Goal: Information Seeking & Learning: Find specific fact

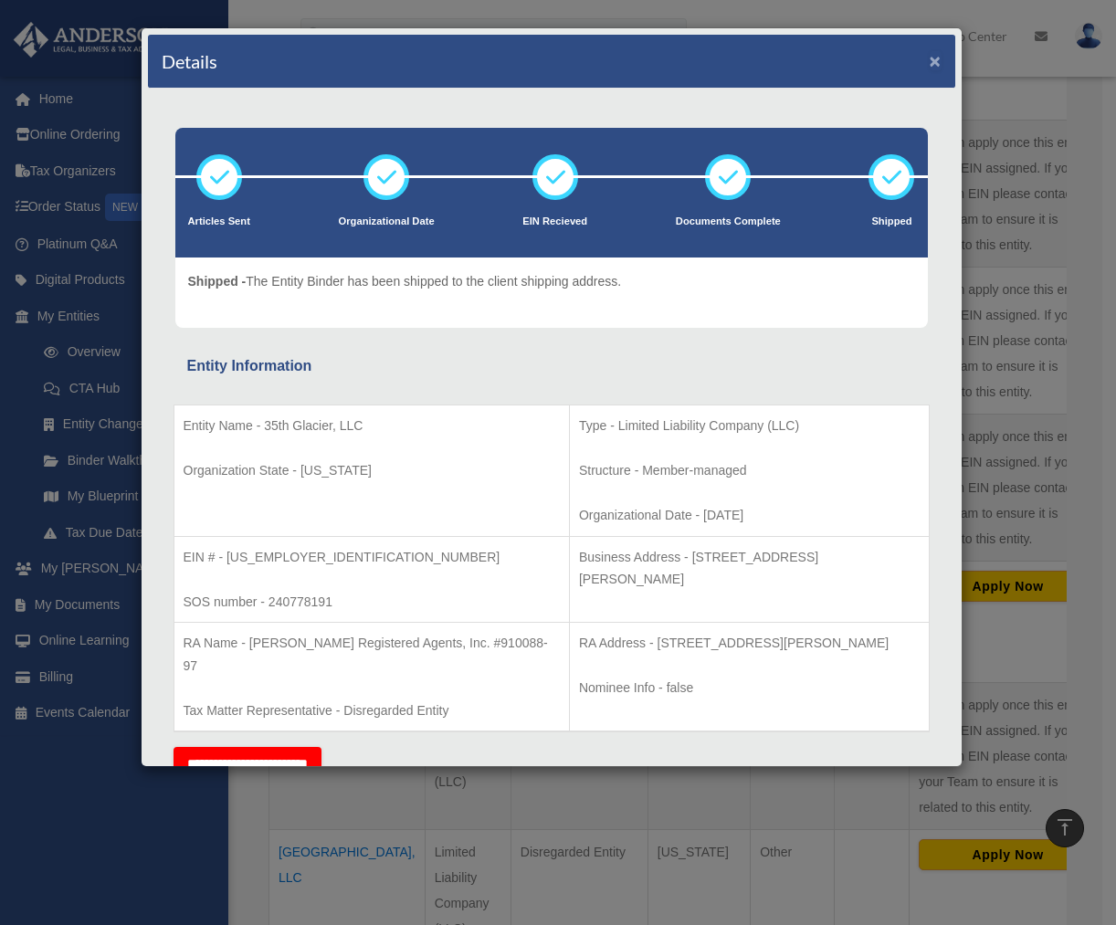
click at [930, 62] on button "×" at bounding box center [936, 60] width 12 height 19
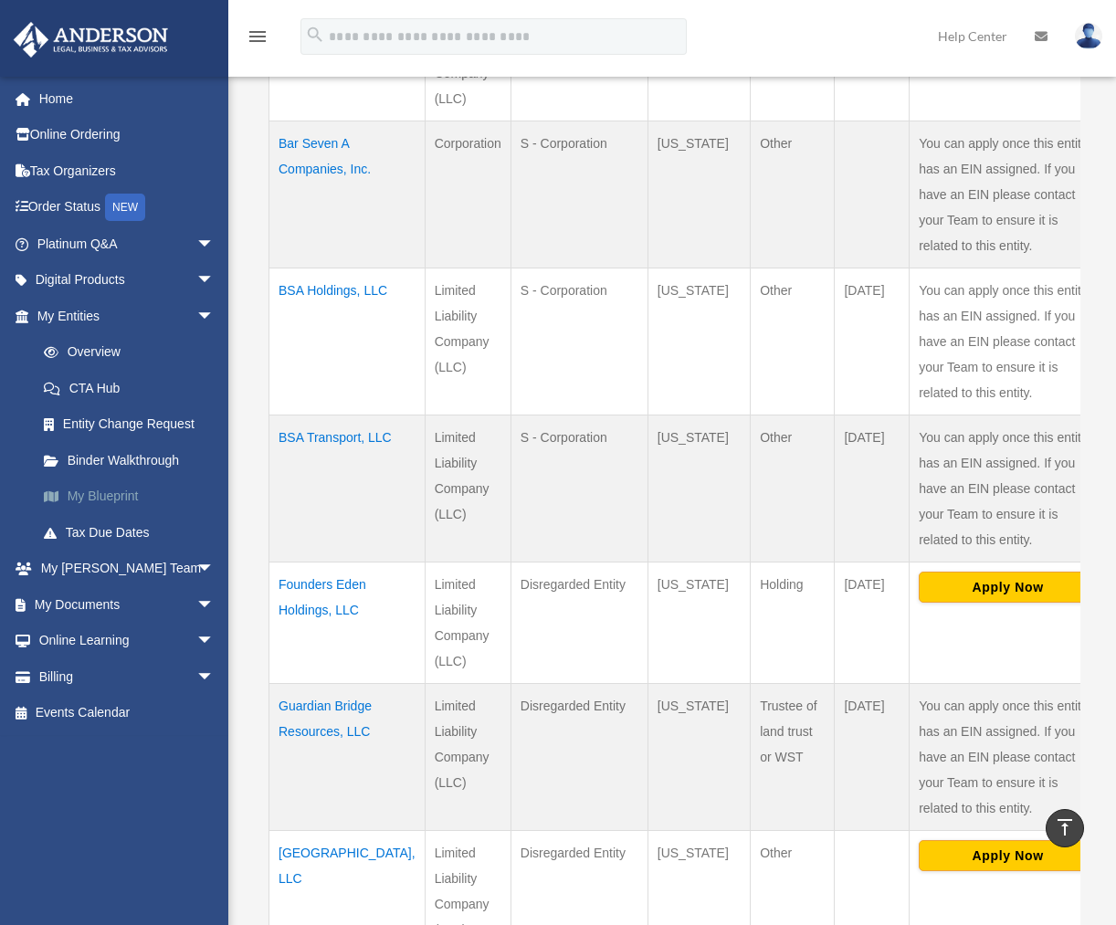
click at [100, 498] on link "My Blueprint" at bounding box center [134, 497] width 217 height 37
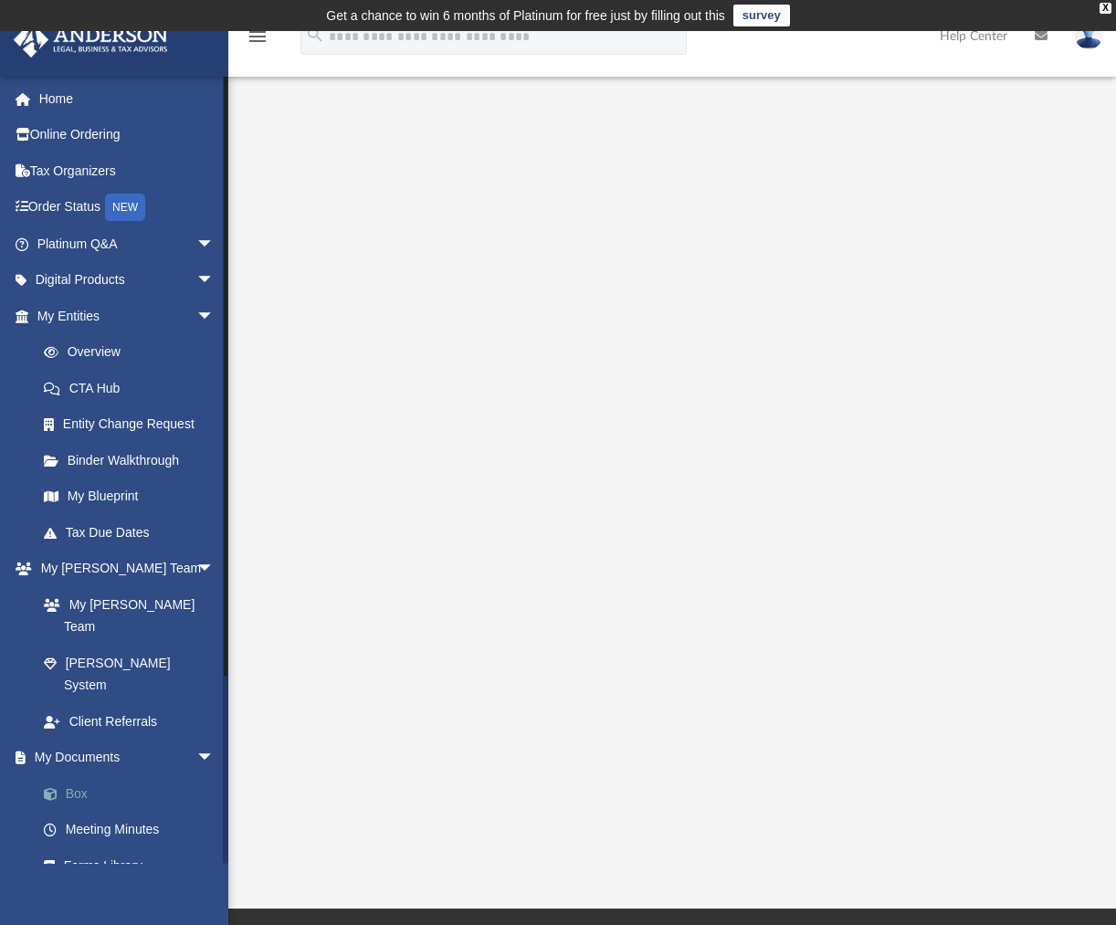
click at [86, 776] on link "Box" at bounding box center [134, 794] width 217 height 37
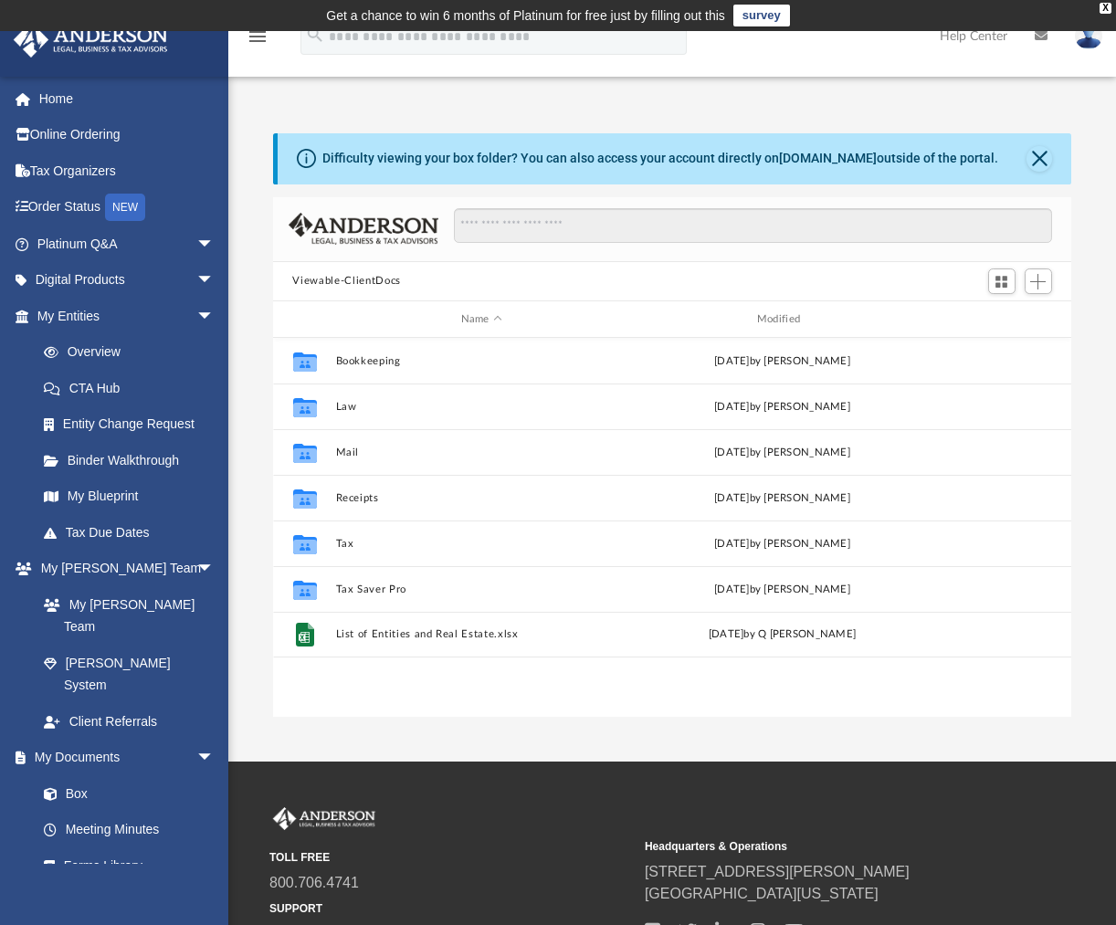
scroll to position [402, 786]
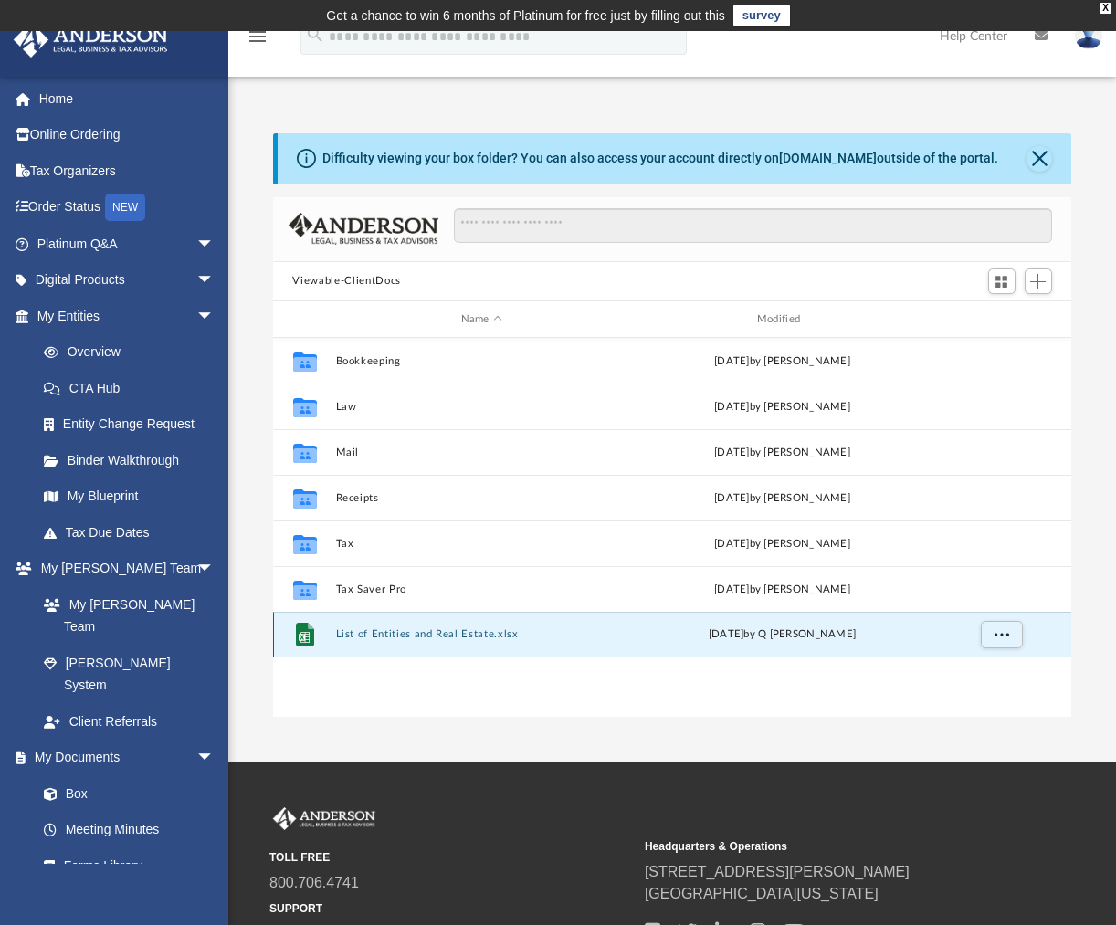
click at [405, 633] on button "List of Entities and Real Estate.xlsx" at bounding box center [481, 635] width 292 height 12
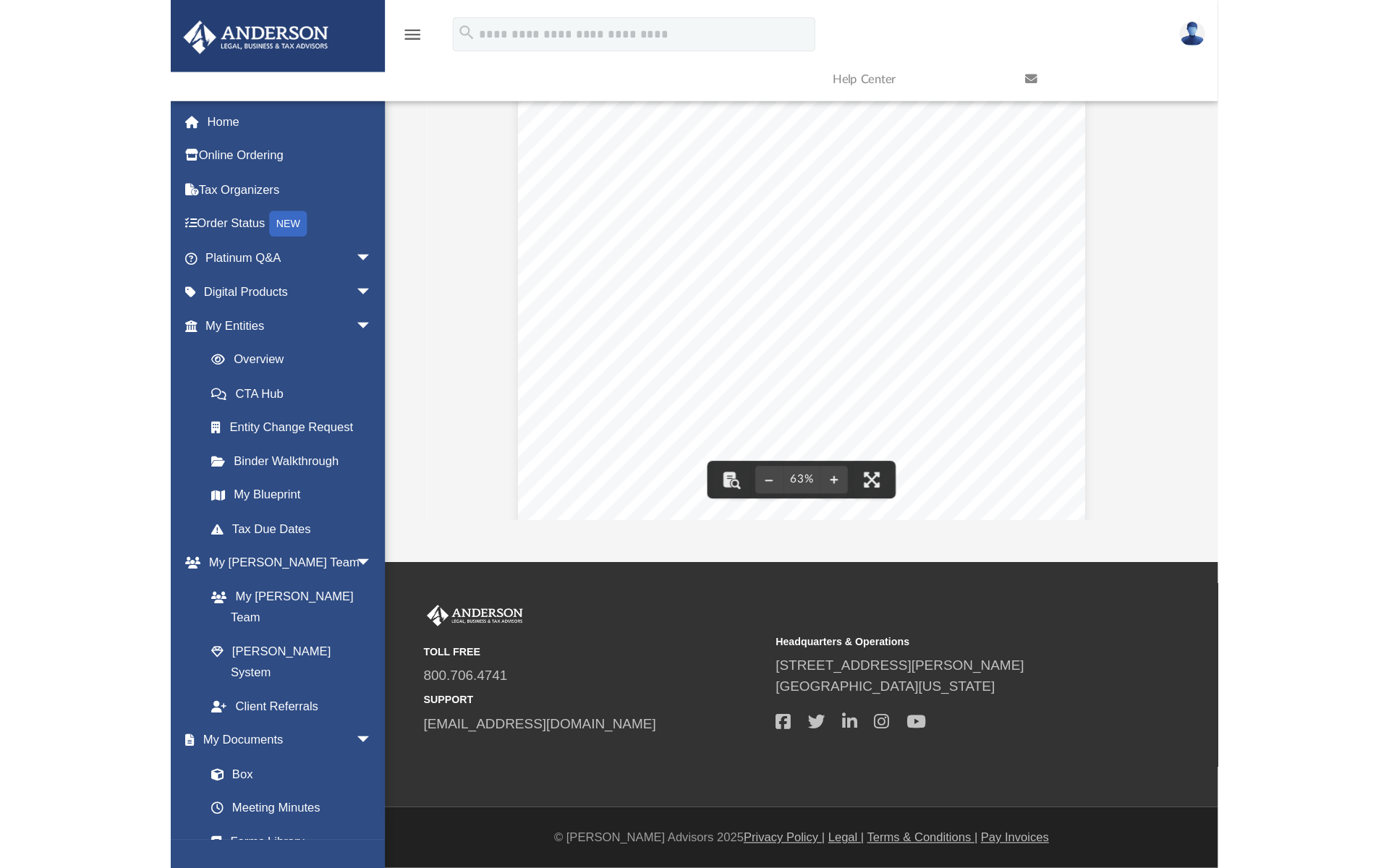
scroll to position [0, 0]
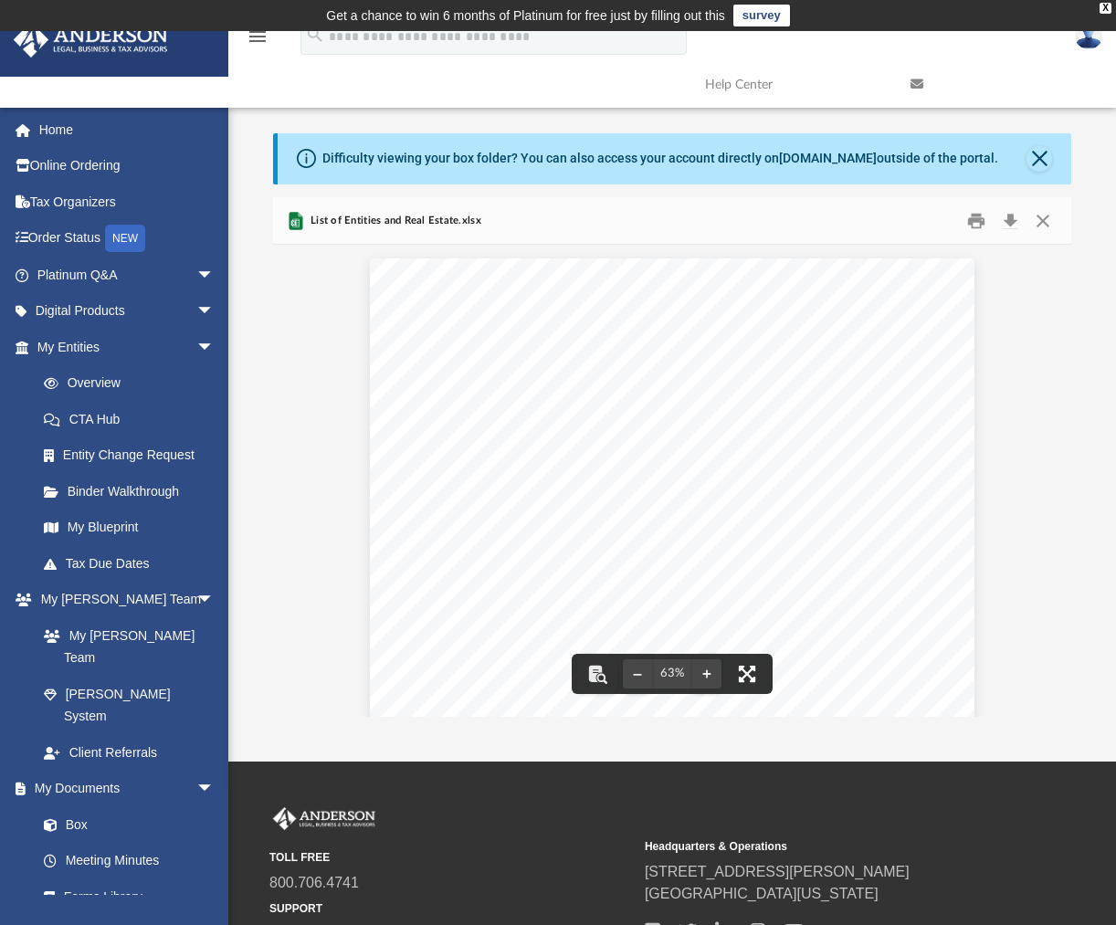
click at [756, 675] on button "File preview" at bounding box center [747, 674] width 40 height 40
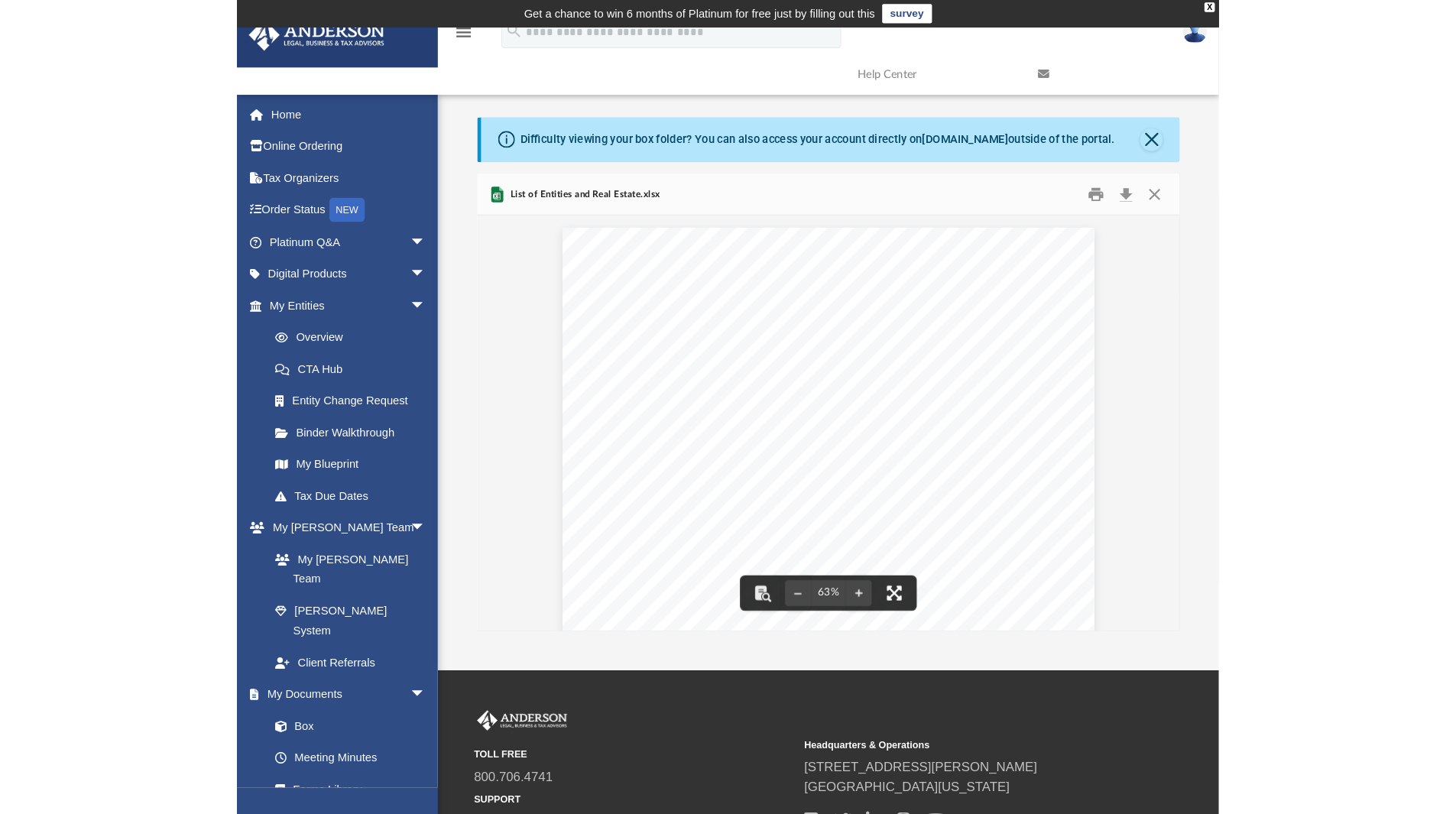
scroll to position [336, 1127]
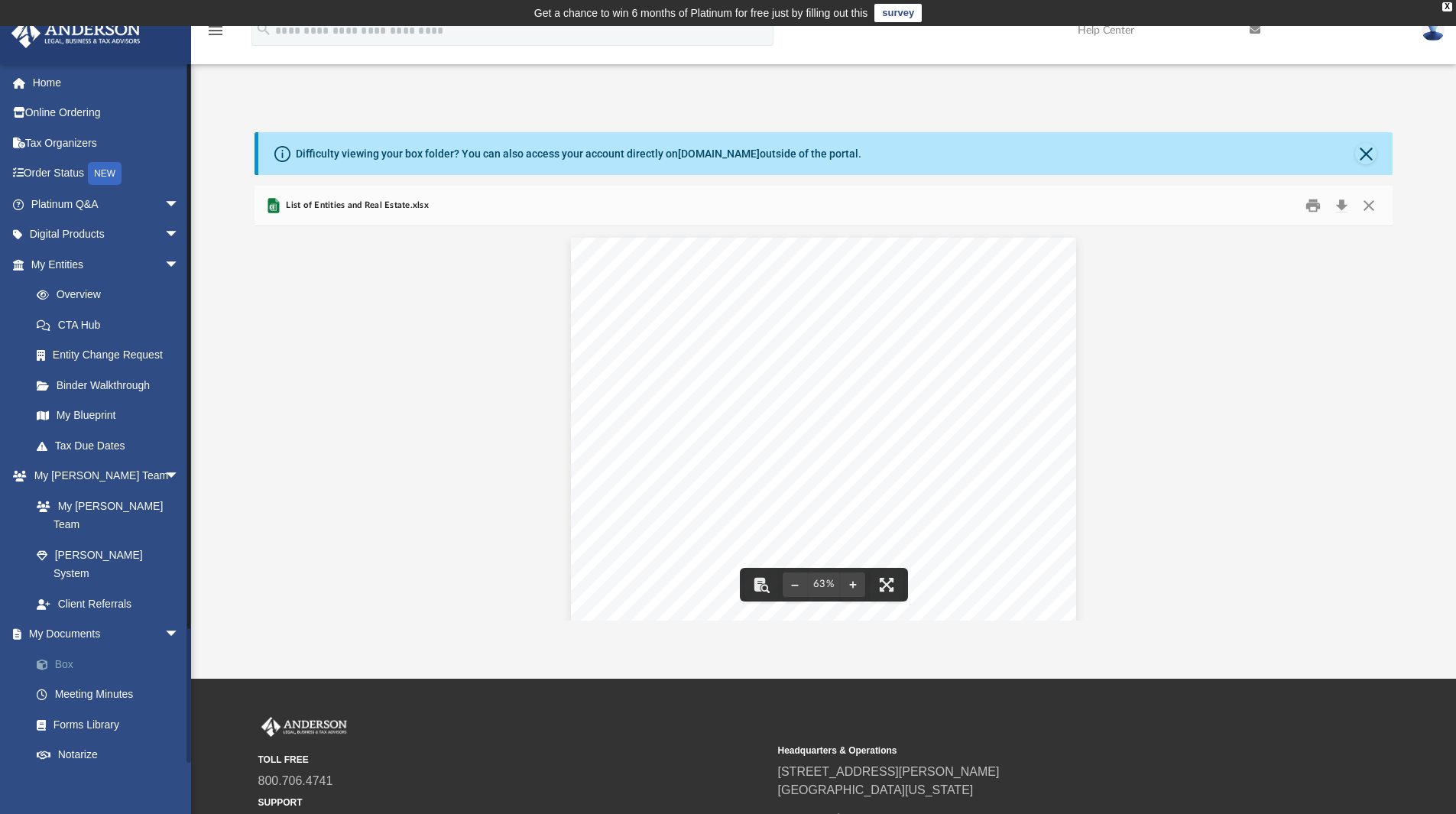
click at [58, 649] on link "Box" at bounding box center [112, 664] width 182 height 31
click at [90, 235] on link "Digital Products arrow_drop_down" at bounding box center [106, 234] width 192 height 31
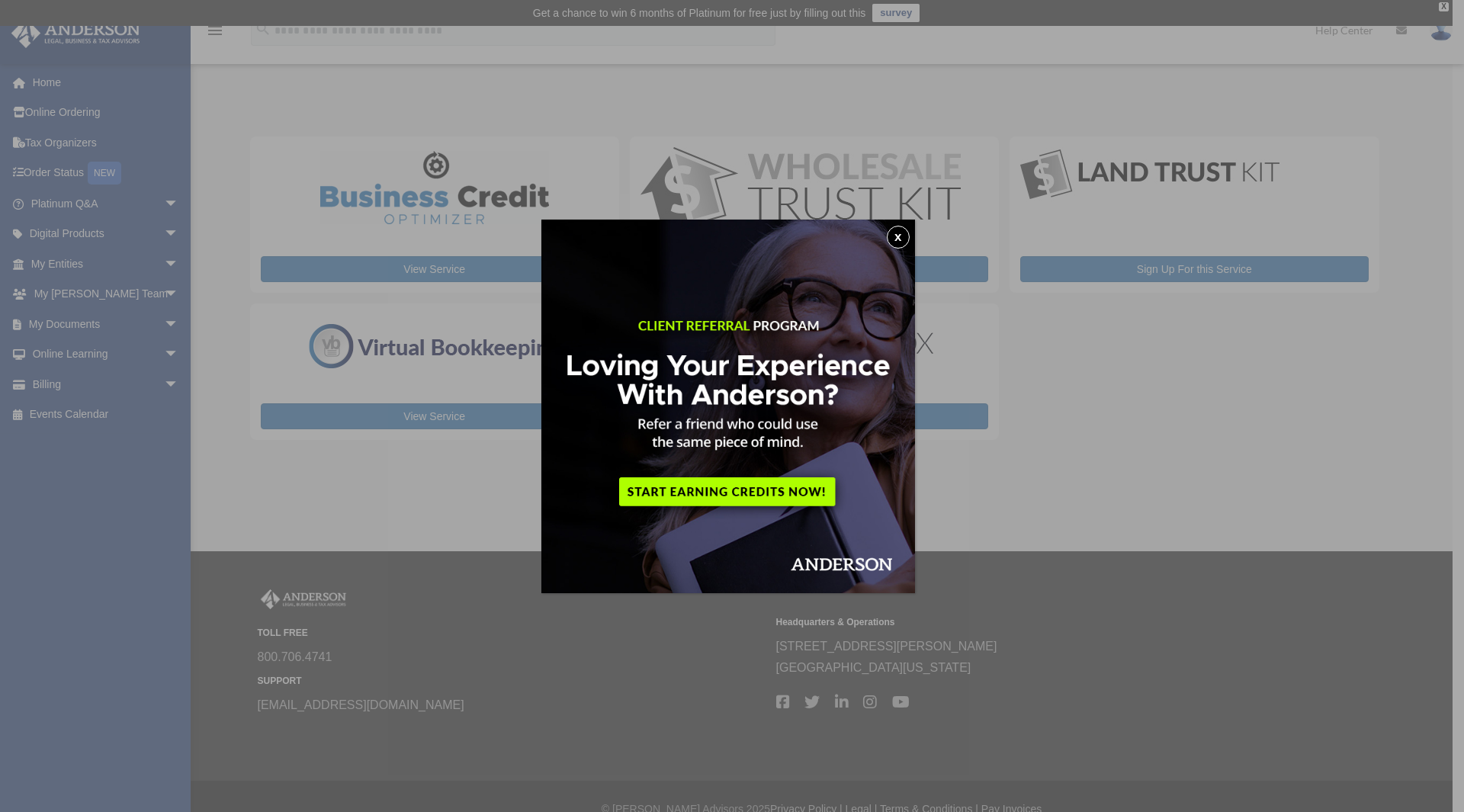
click at [904, 241] on button "x" at bounding box center [897, 236] width 23 height 23
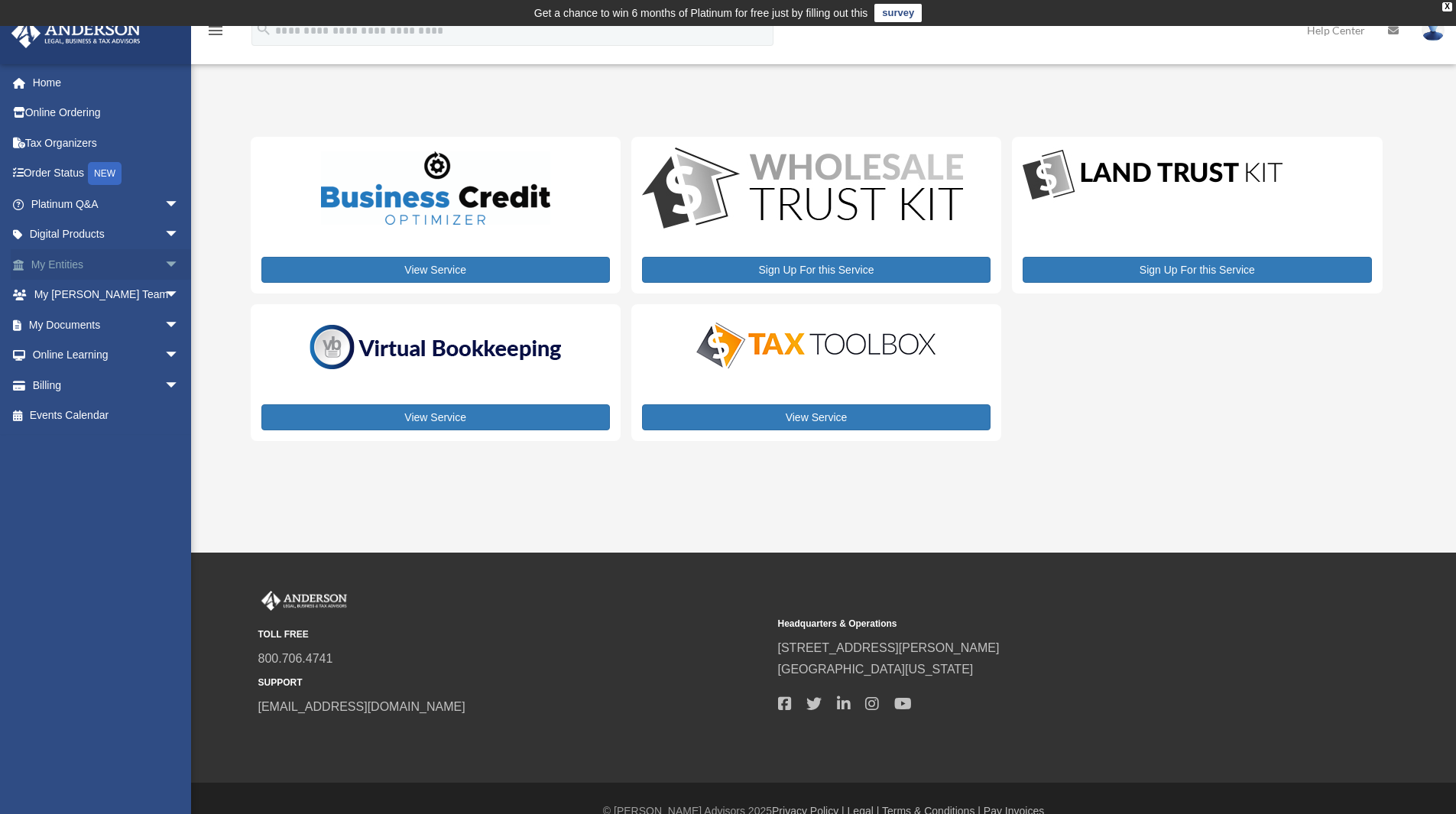
click at [66, 266] on link "My Entities arrow_drop_down" at bounding box center [106, 264] width 192 height 31
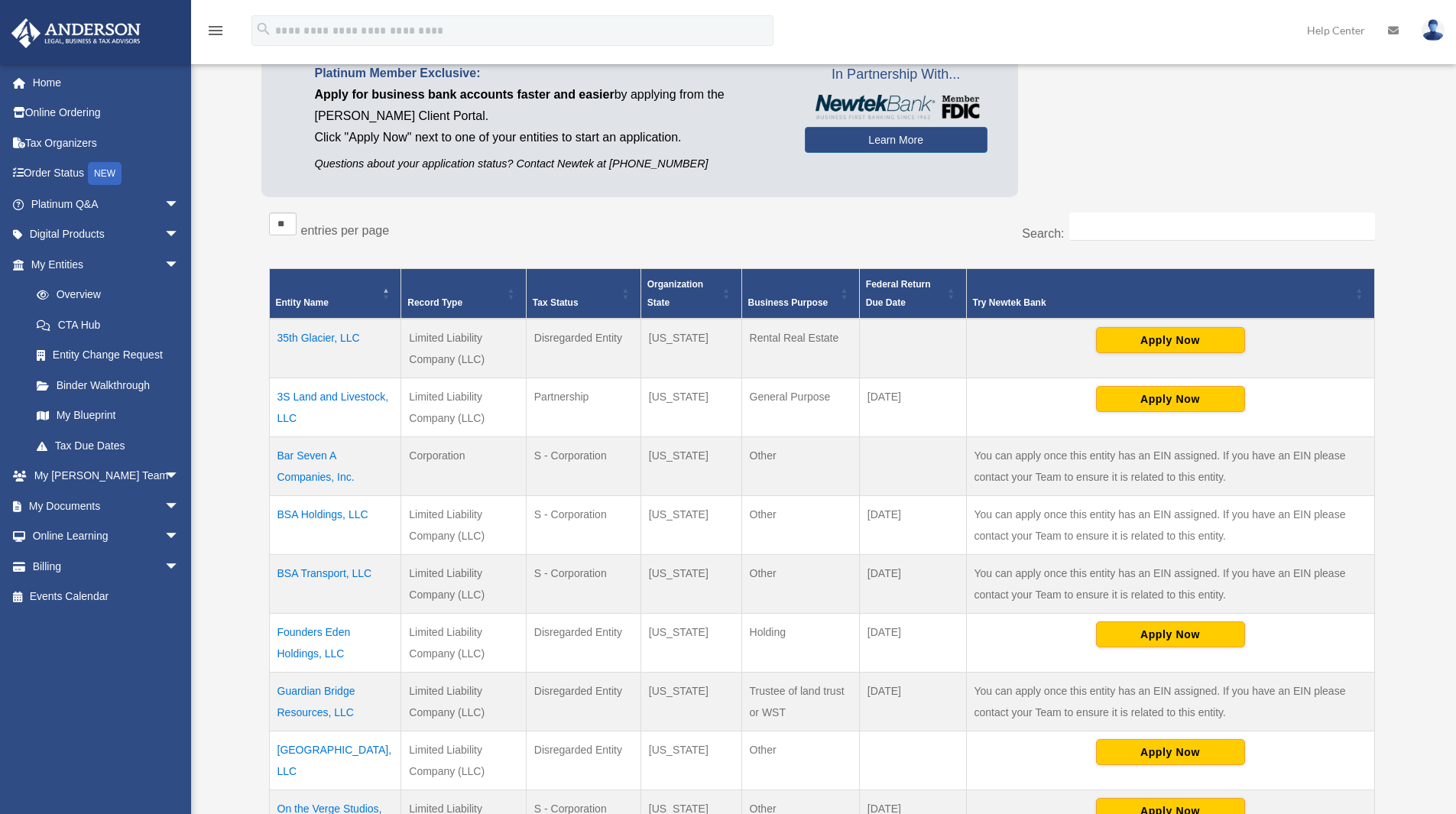
scroll to position [229, 0]
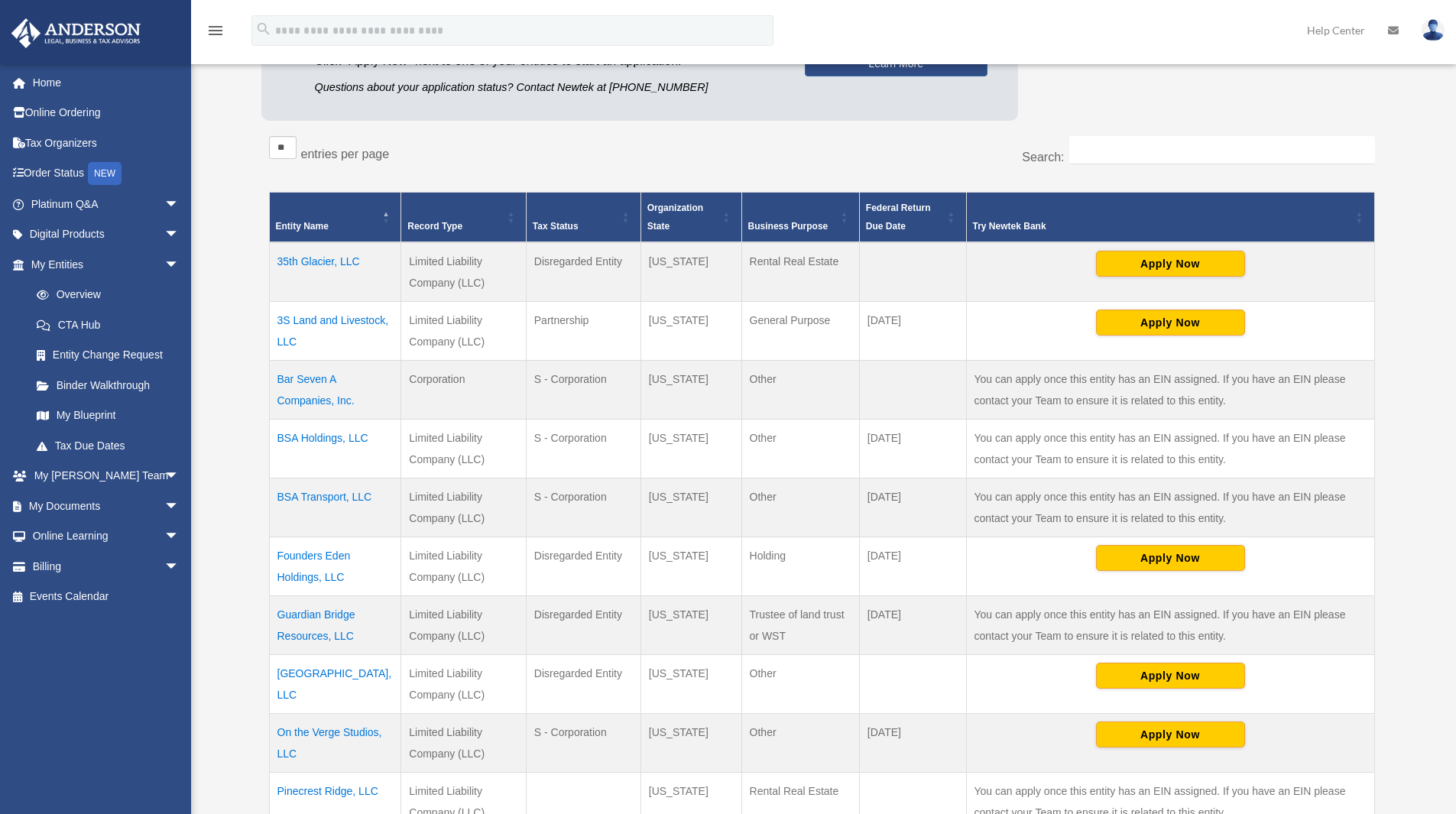
click at [330, 261] on td "35th Glacier, LLC" at bounding box center [336, 272] width 132 height 59
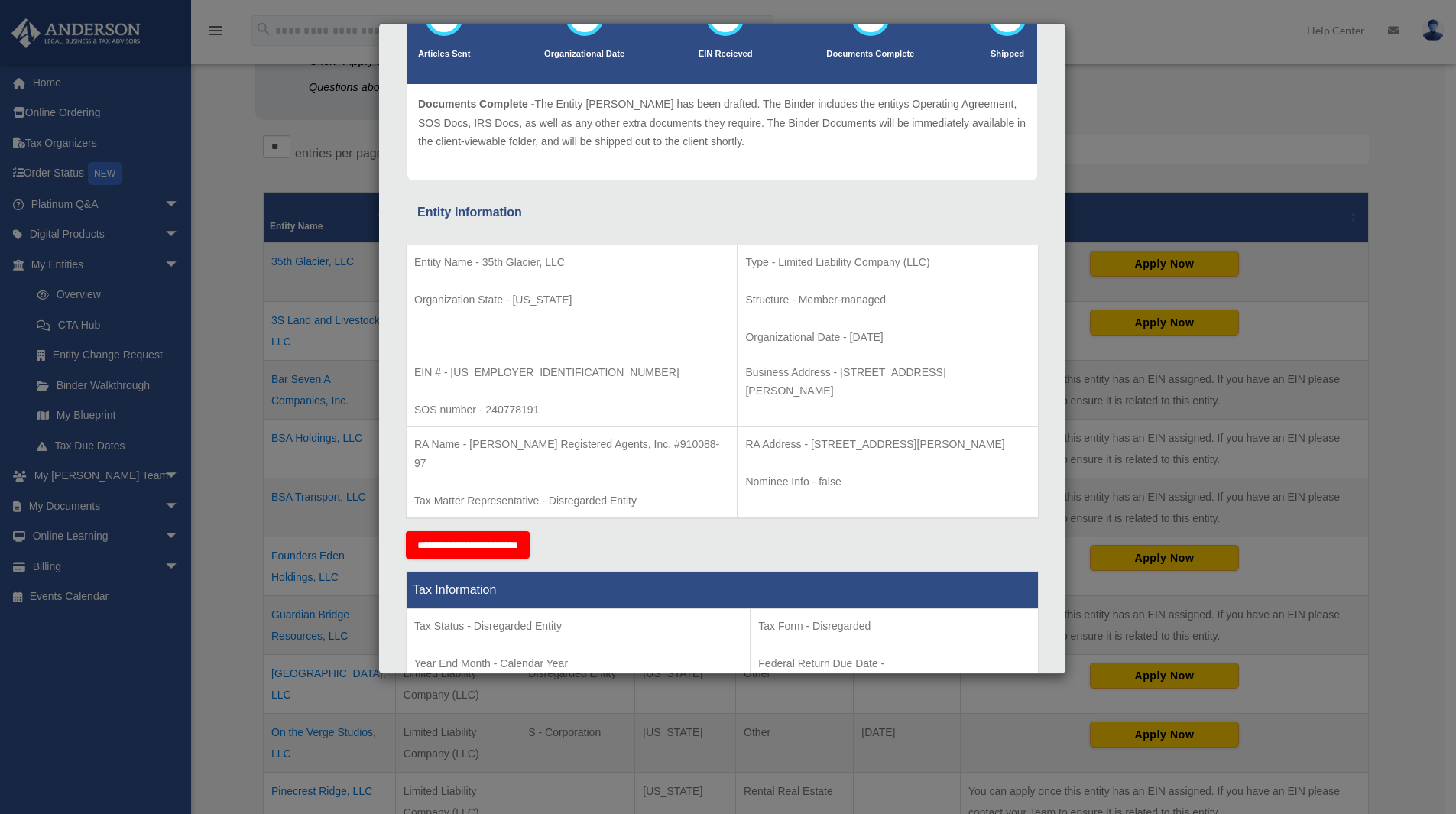
scroll to position [0, 0]
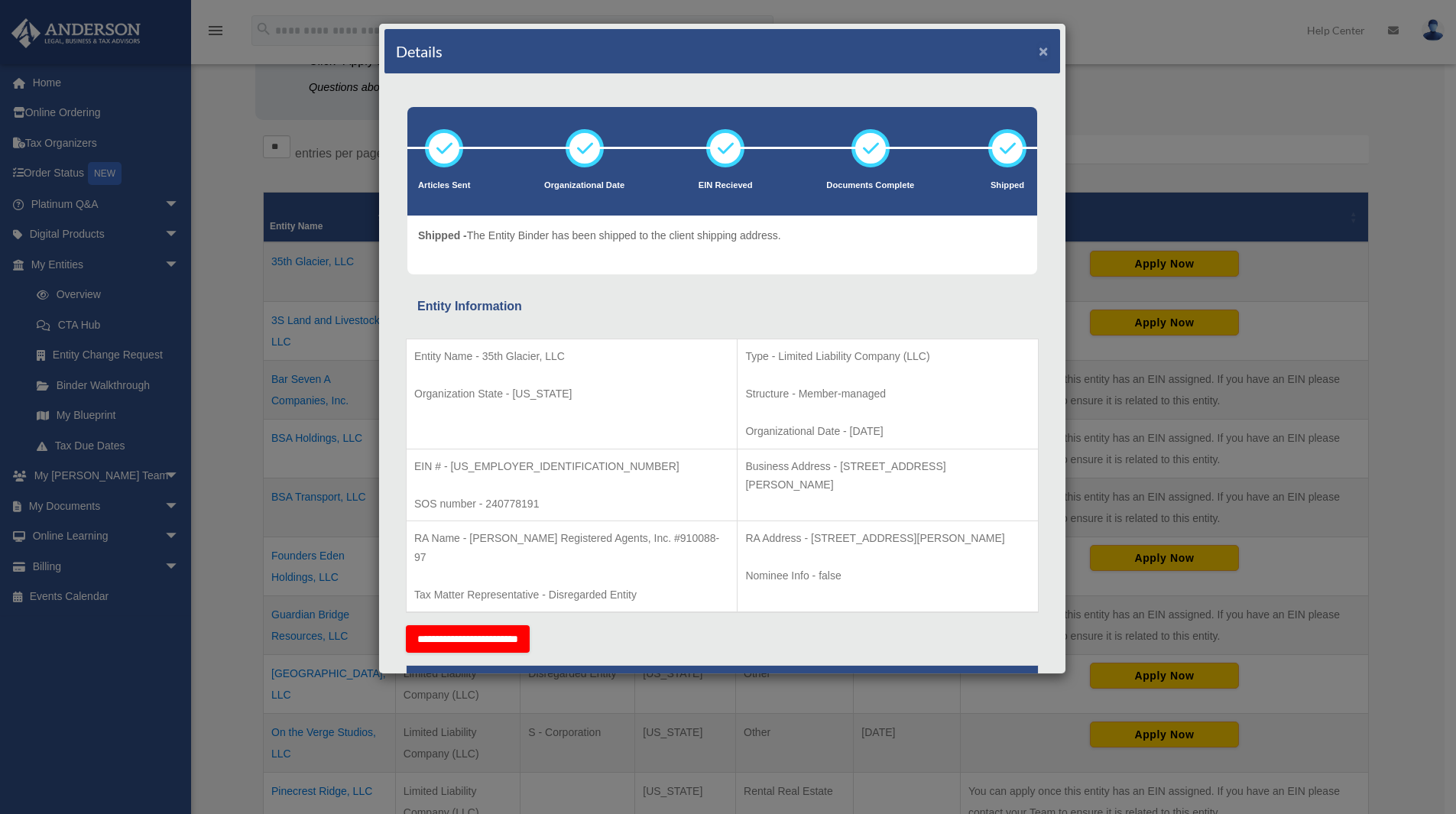
click at [1039, 54] on button "×" at bounding box center [1044, 50] width 10 height 16
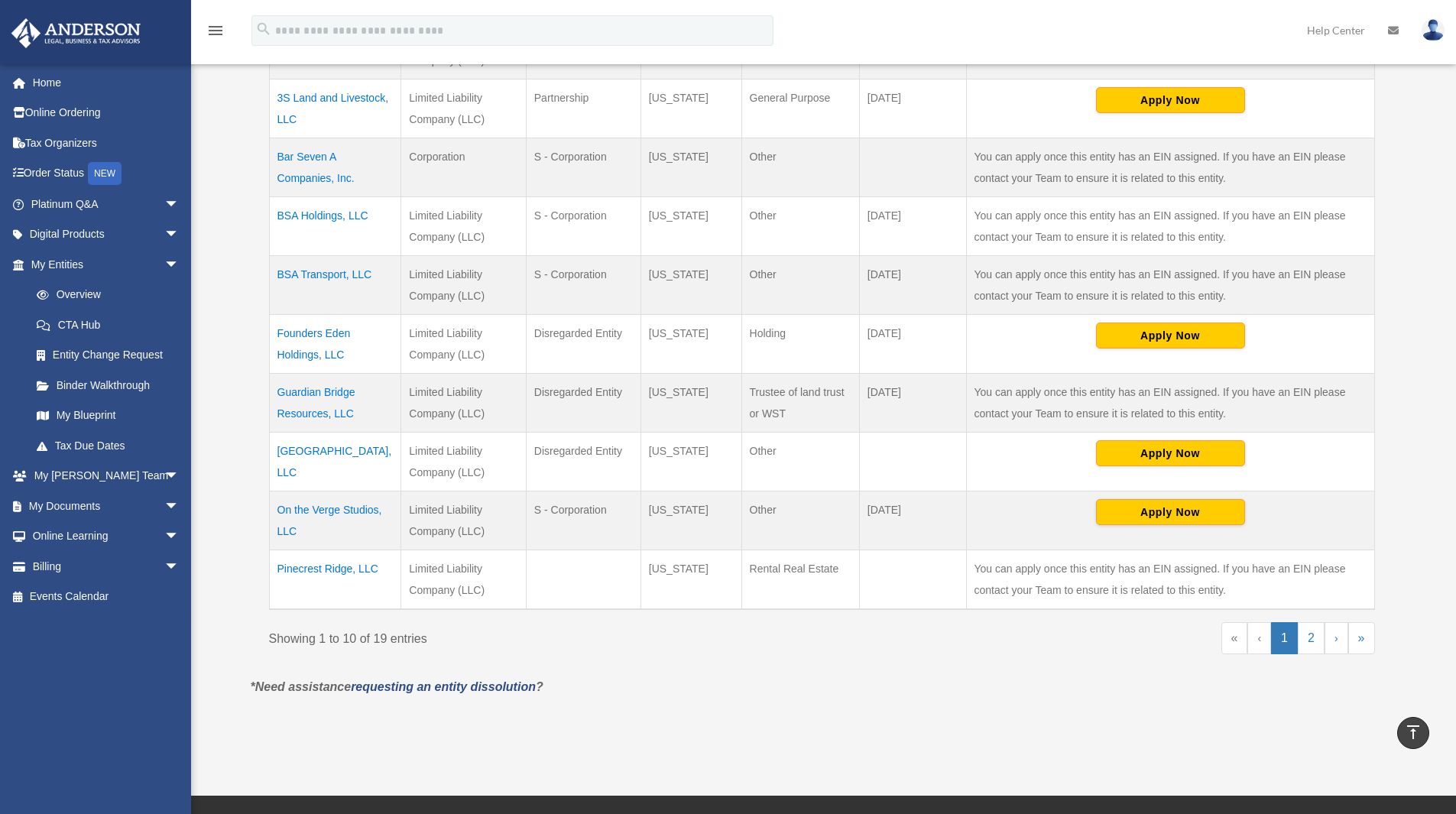
scroll to position [305, 0]
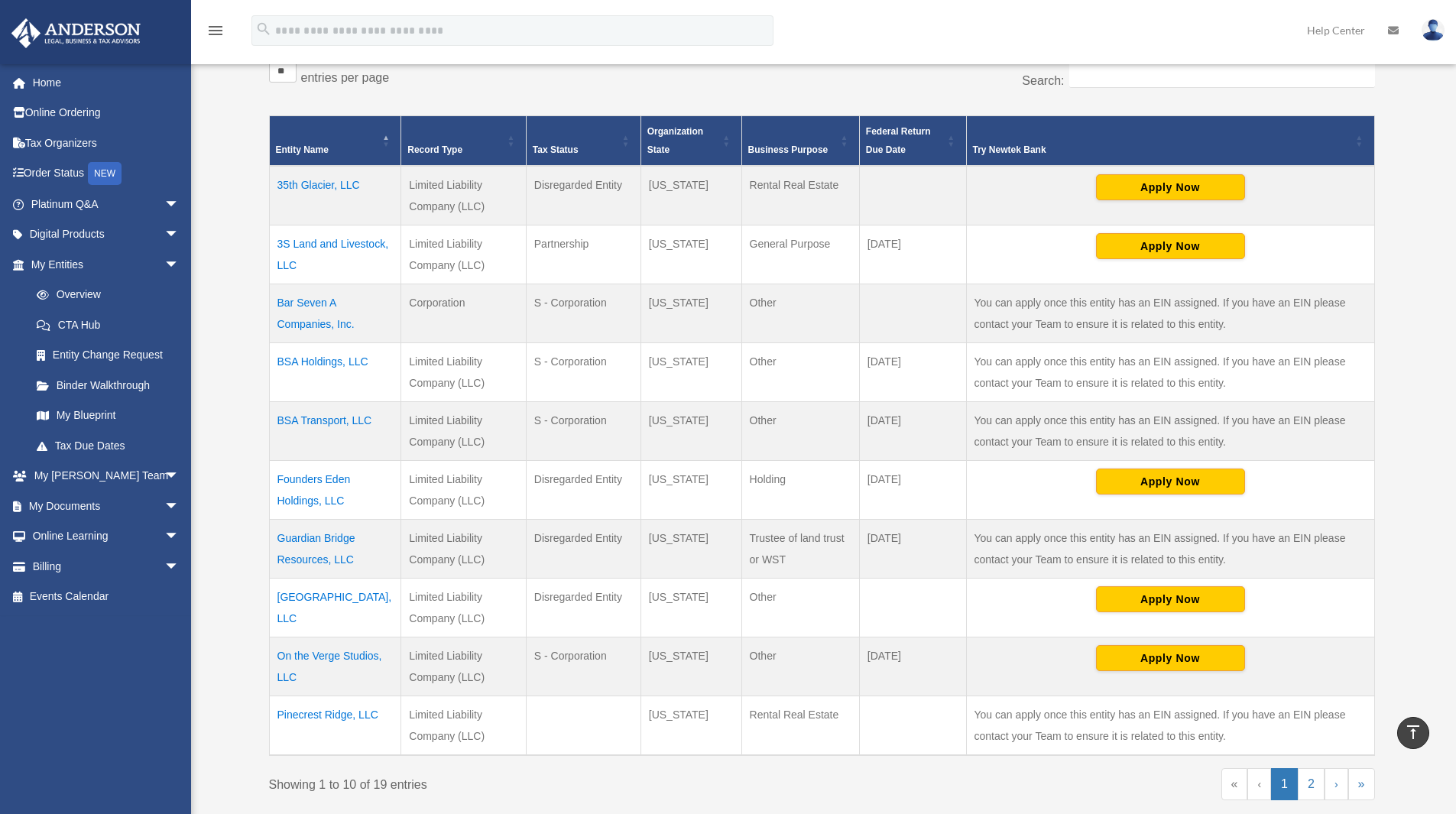
click at [329, 360] on td "BSA Holdings, LLC" at bounding box center [336, 372] width 132 height 59
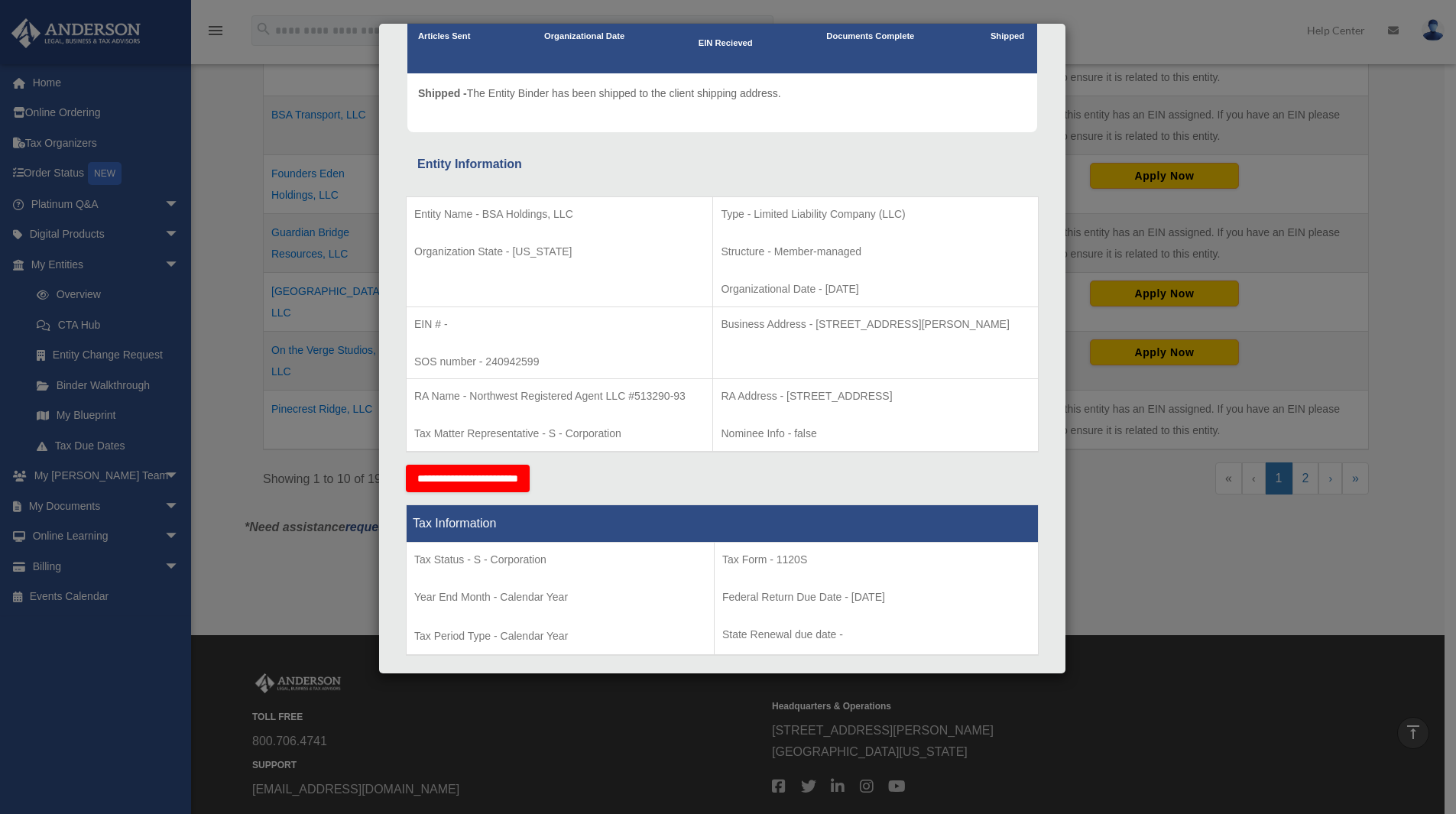
scroll to position [0, 0]
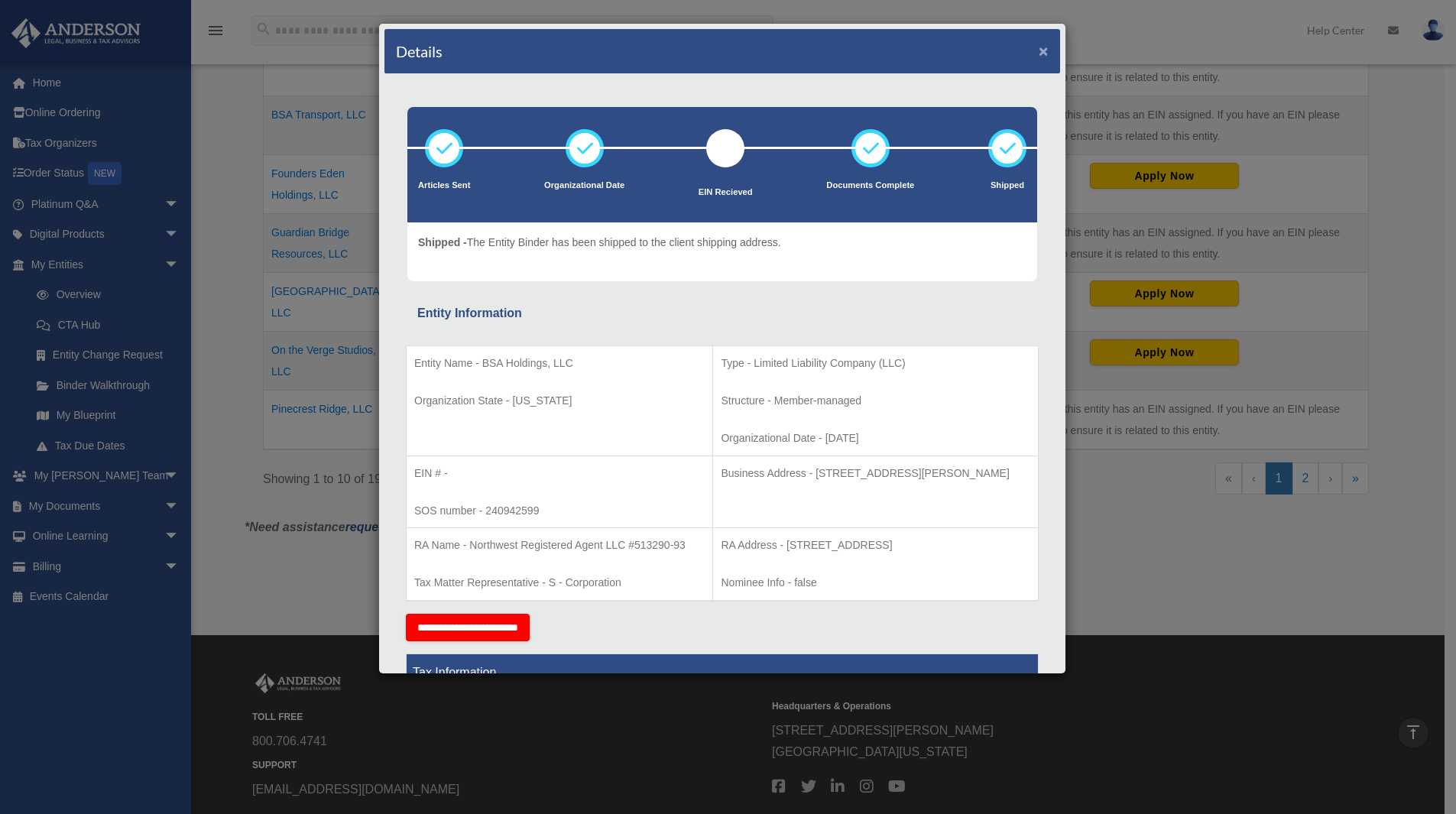
click at [1039, 51] on button "×" at bounding box center [1044, 50] width 10 height 16
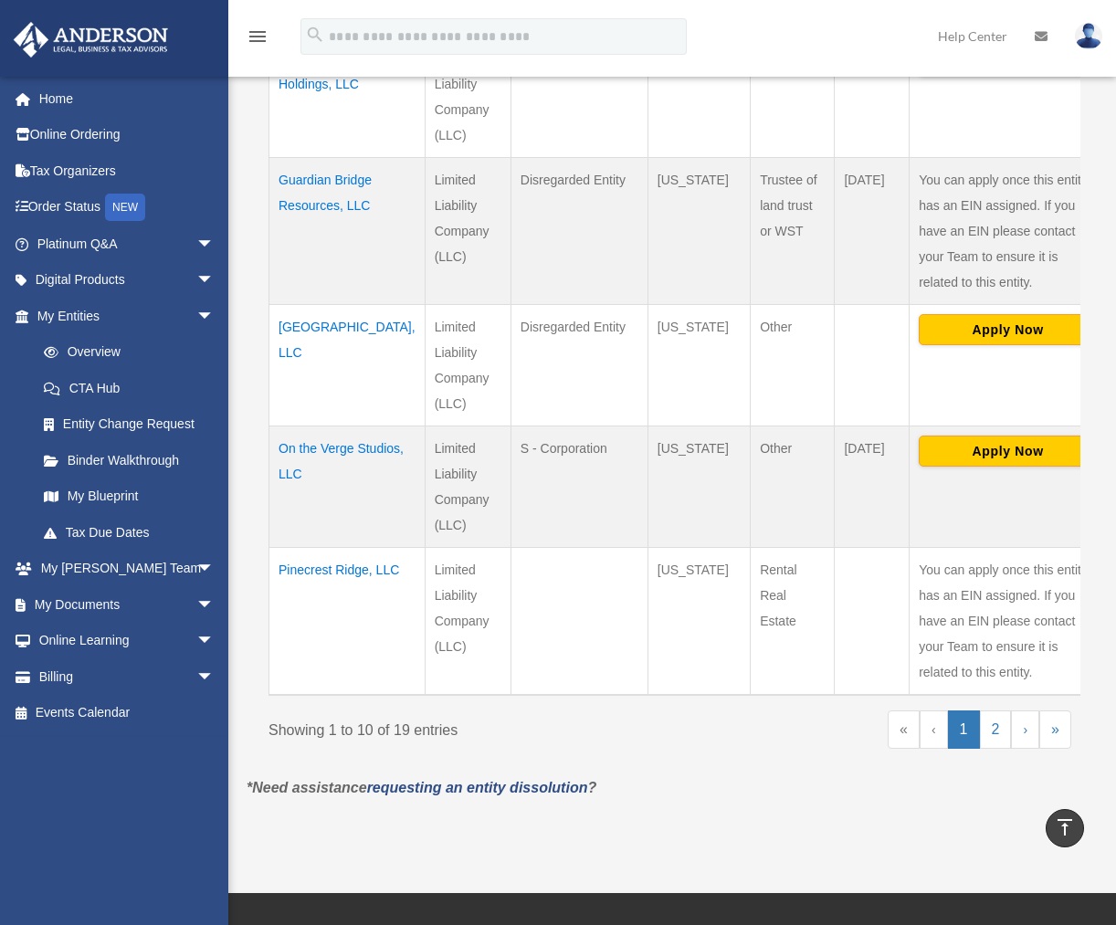
scroll to position [1278, 0]
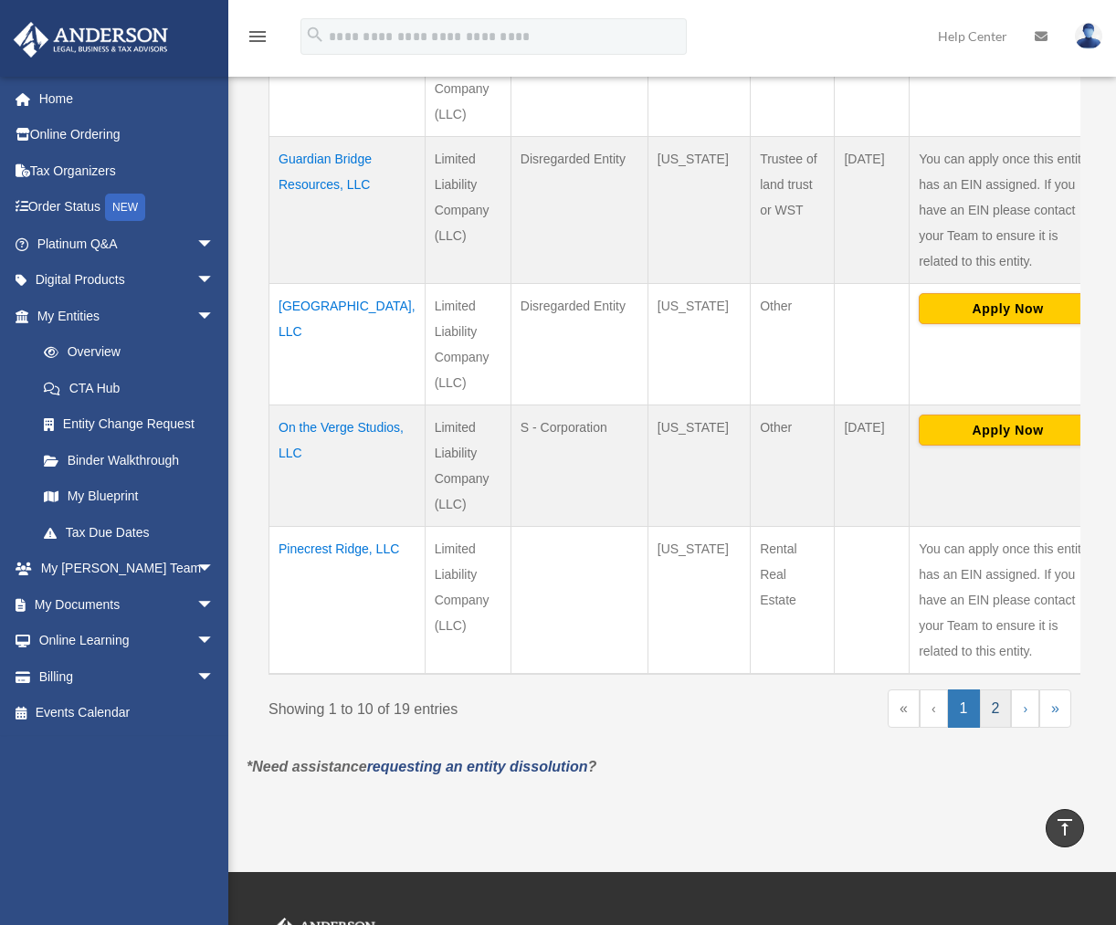
click at [989, 708] on link "2" at bounding box center [996, 709] width 32 height 38
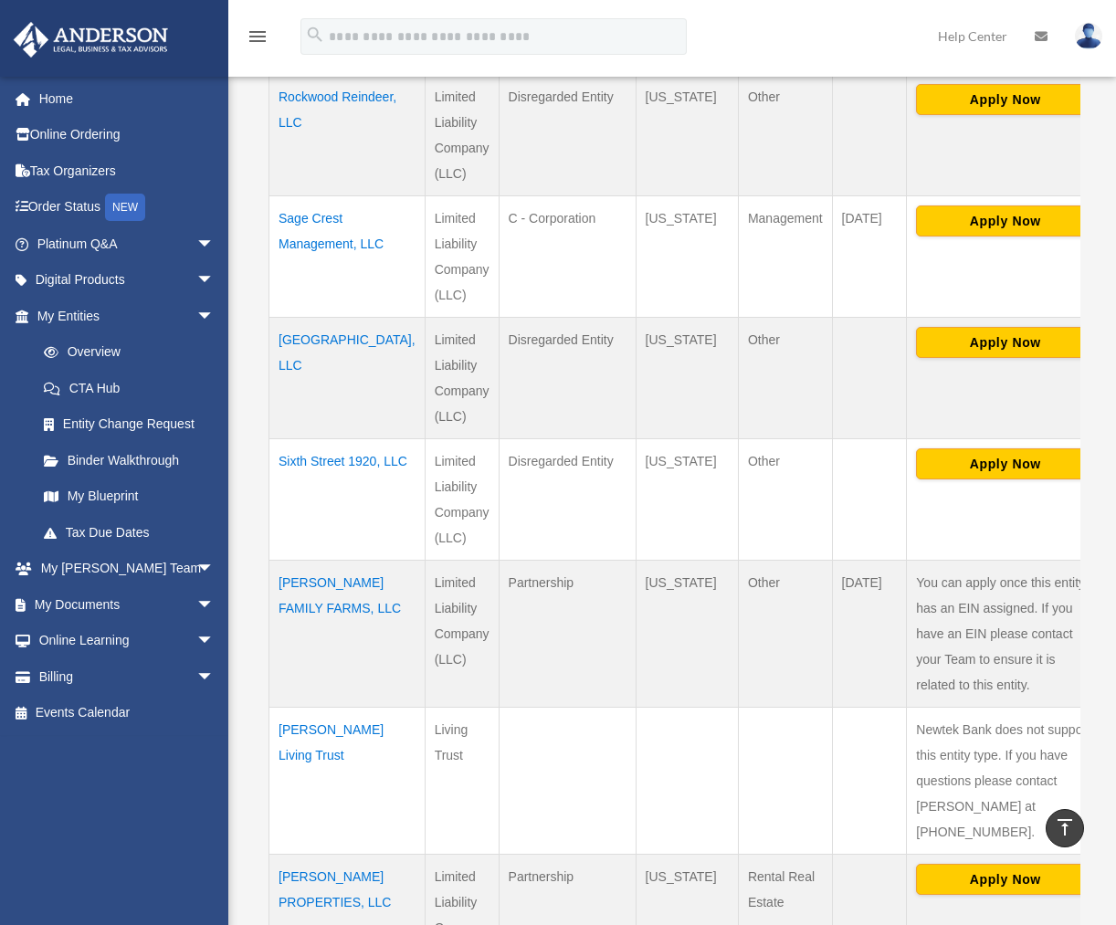
scroll to position [456, 0]
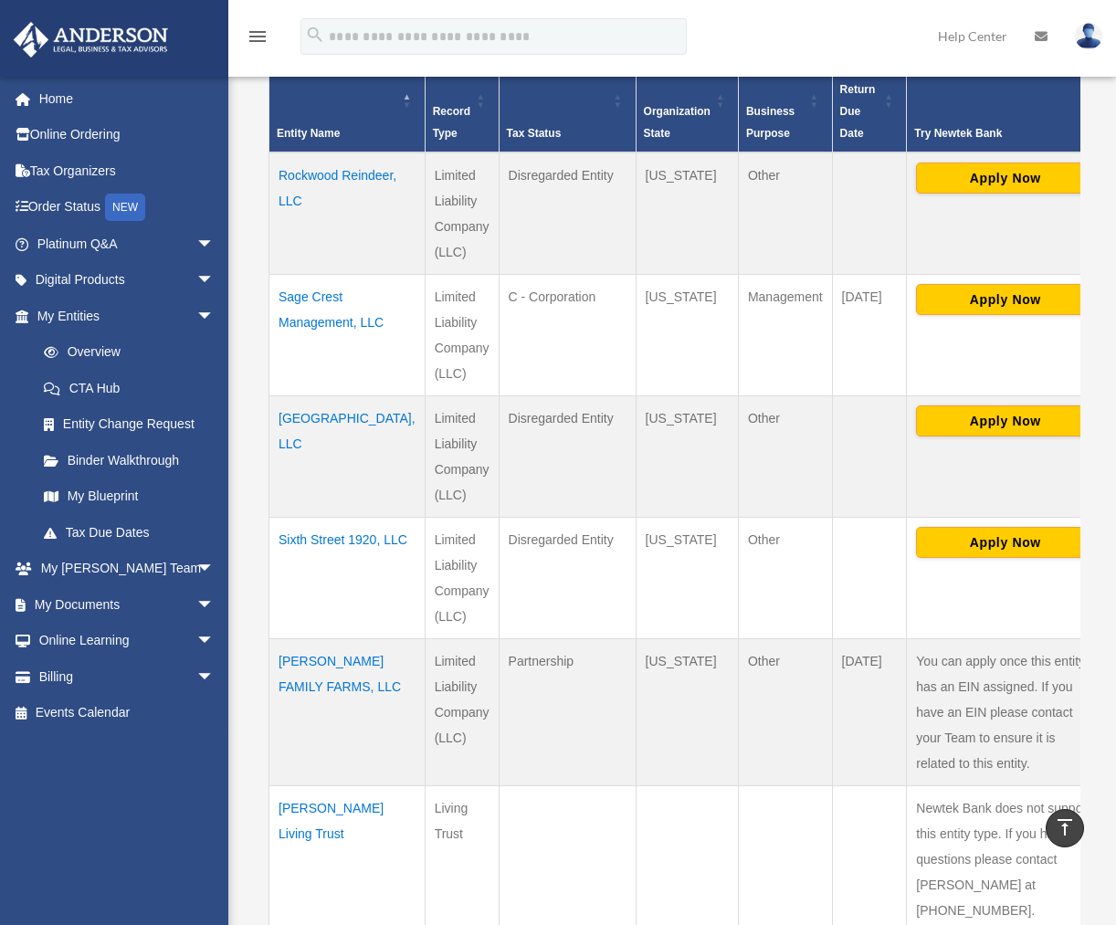
click at [322, 174] on td "Rockwood Reindeer, LLC" at bounding box center [348, 214] width 156 height 122
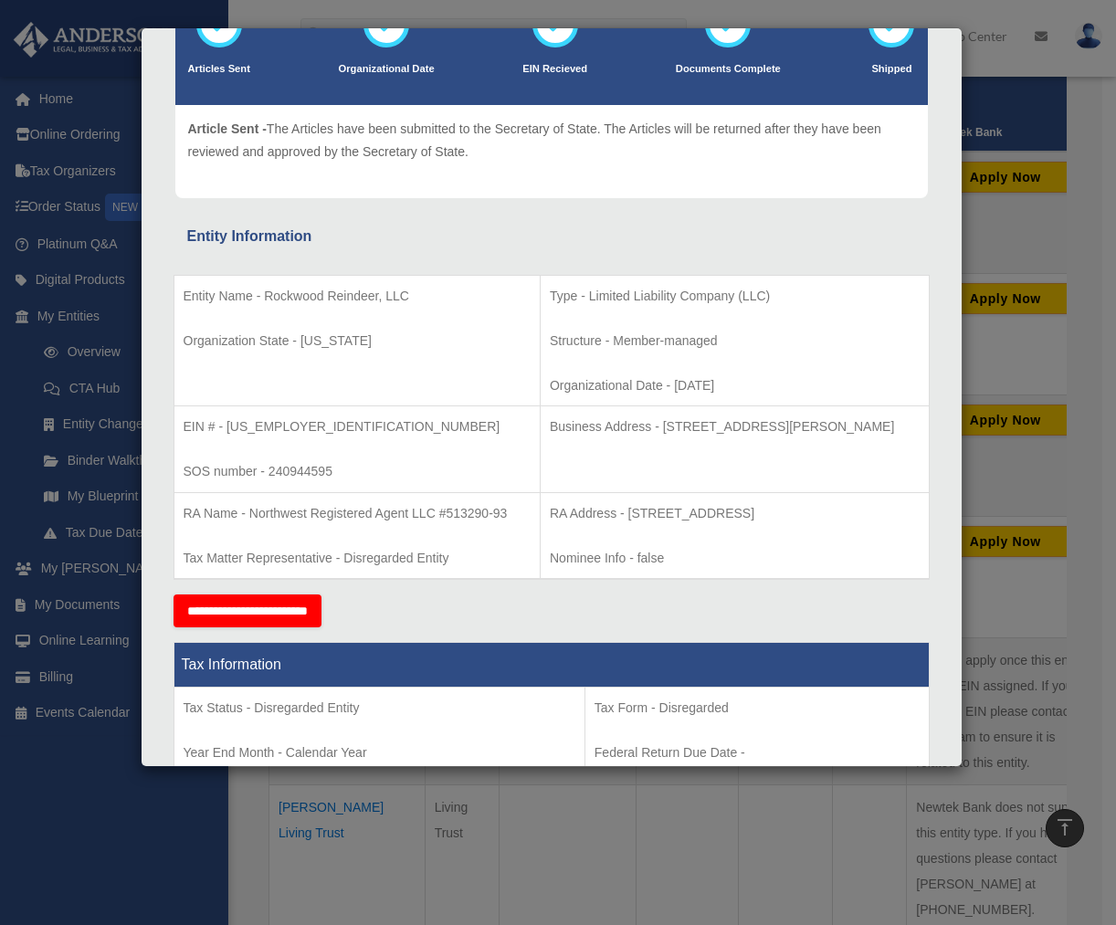
scroll to position [183, 0]
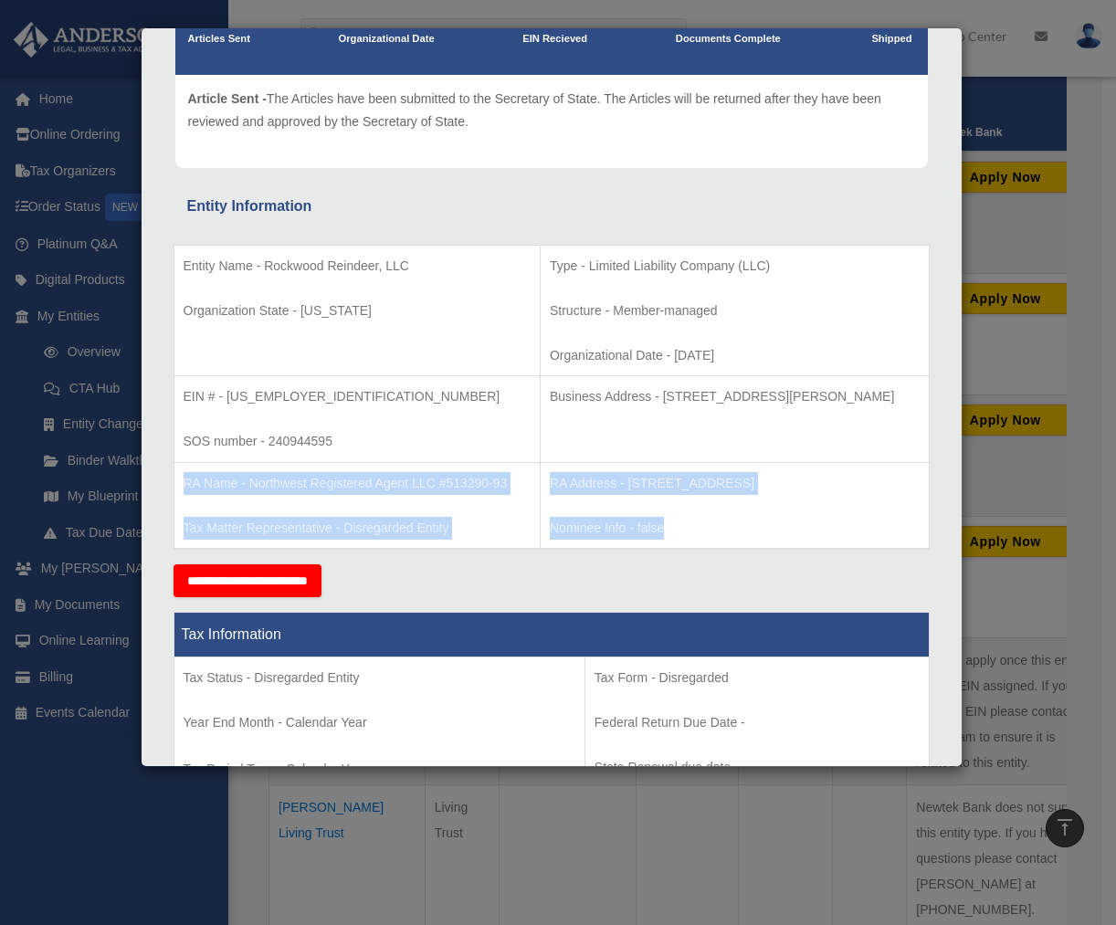
drag, startPoint x: 183, startPoint y: 483, endPoint x: 878, endPoint y: 523, distance: 696.4
click at [878, 523] on tr "RA Name - Northwest Registered Agent LLC #513290-93 Tax Matter Representative -…" at bounding box center [552, 505] width 756 height 87
copy tr "RA Name - Northwest Registered Agent LLC #513290-93 Tax Matter Representative -…"
